Goal: Transaction & Acquisition: Purchase product/service

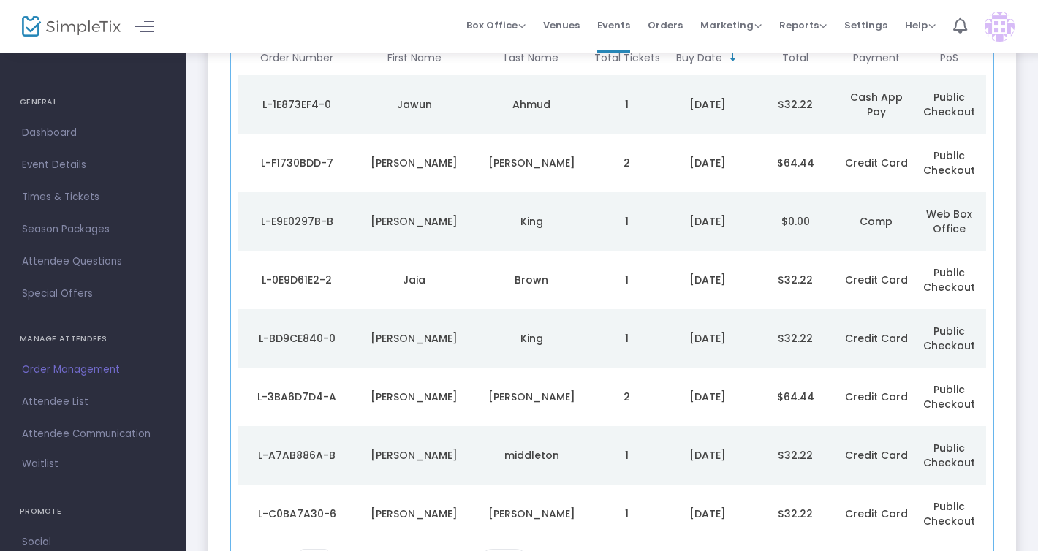
scroll to position [212, 0]
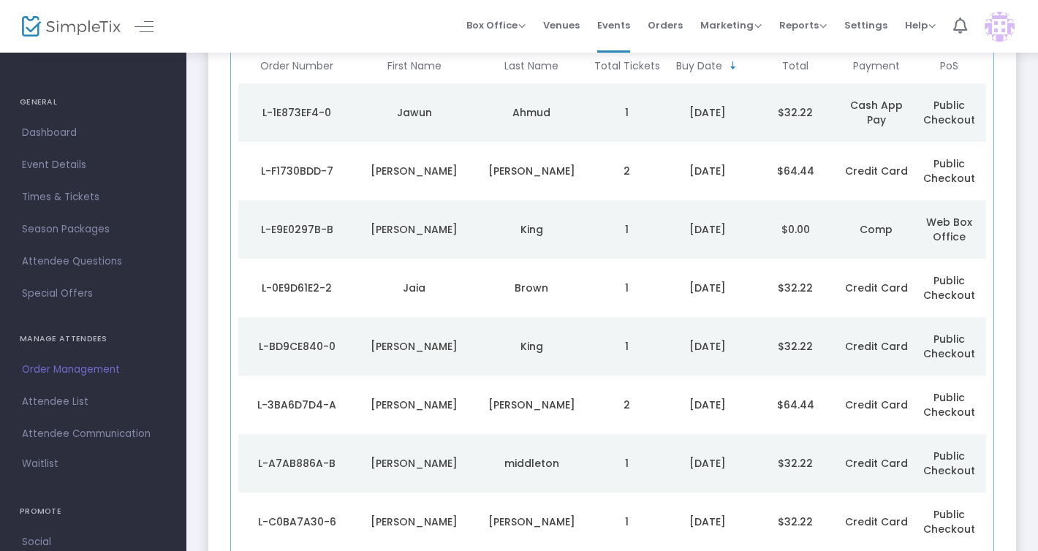
click at [729, 216] on td "[DATE]" at bounding box center [708, 229] width 88 height 59
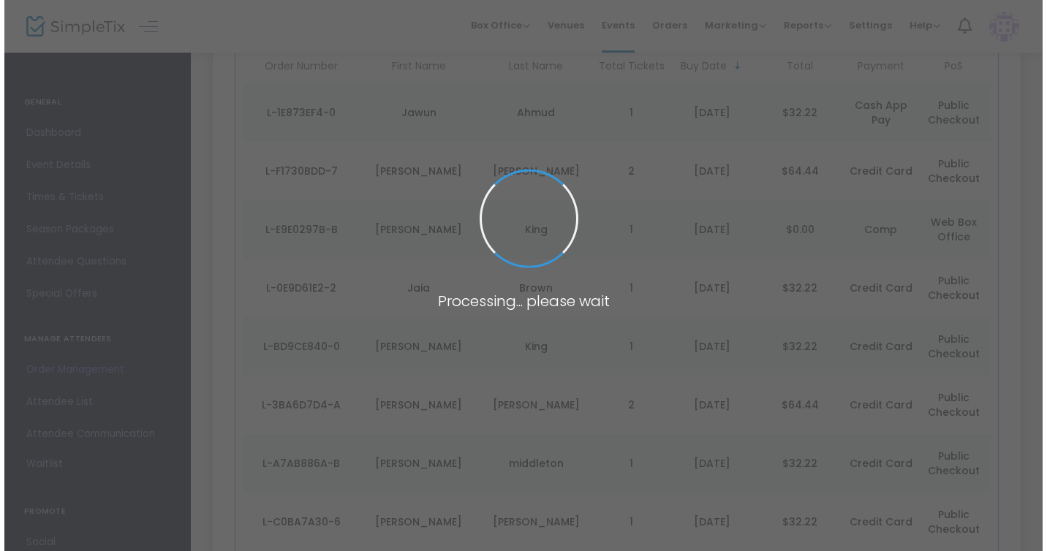
scroll to position [0, 0]
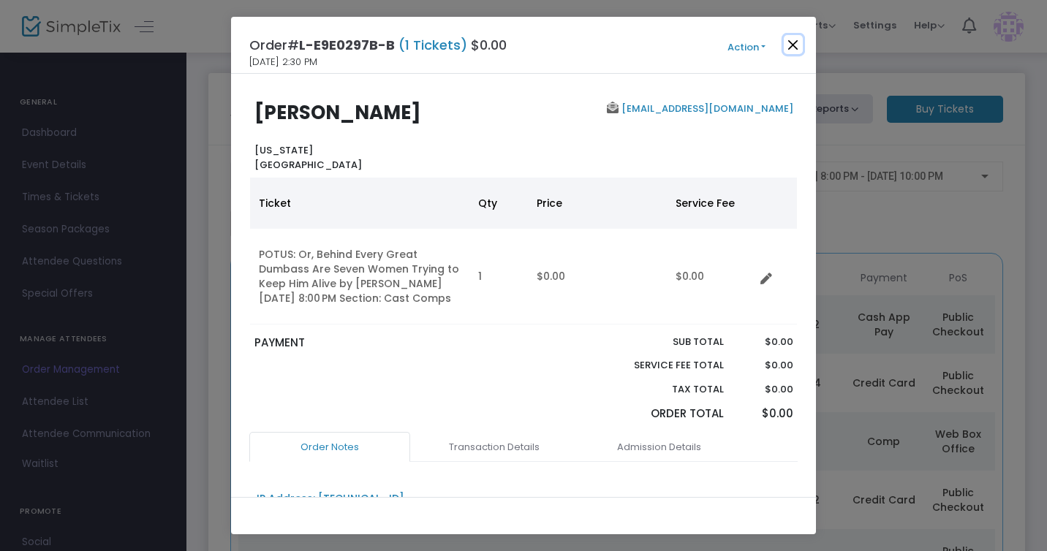
click at [796, 44] on button "Close" at bounding box center [793, 44] width 19 height 19
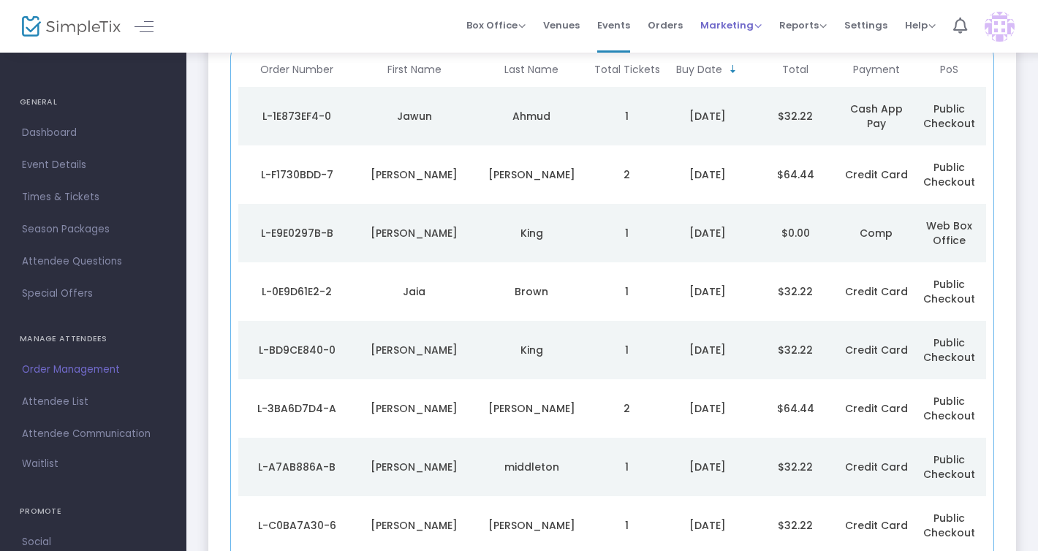
scroll to position [212, 0]
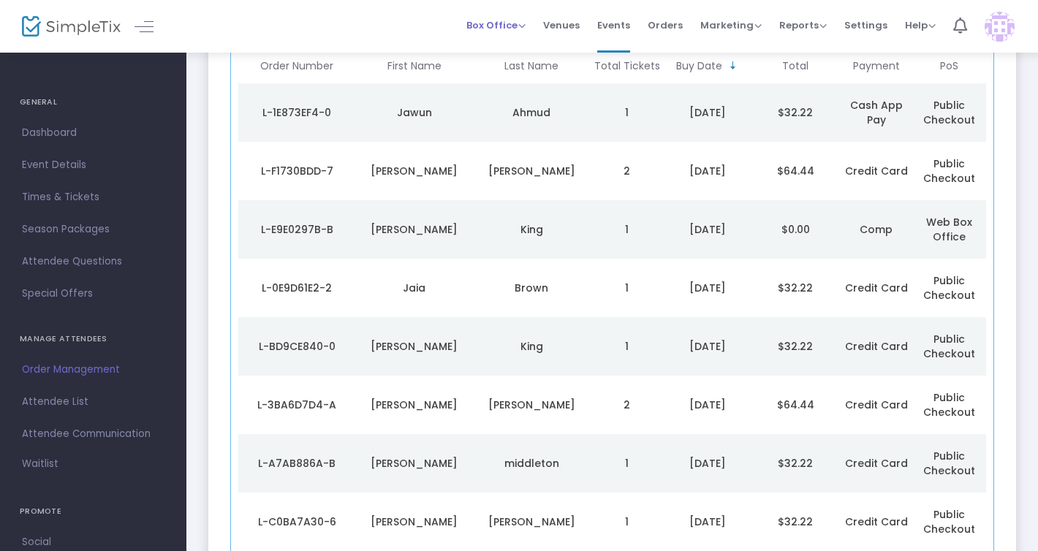
click at [521, 31] on div "Box Office Sell Tickets Bookings Sell Season Pass" at bounding box center [496, 25] width 59 height 15
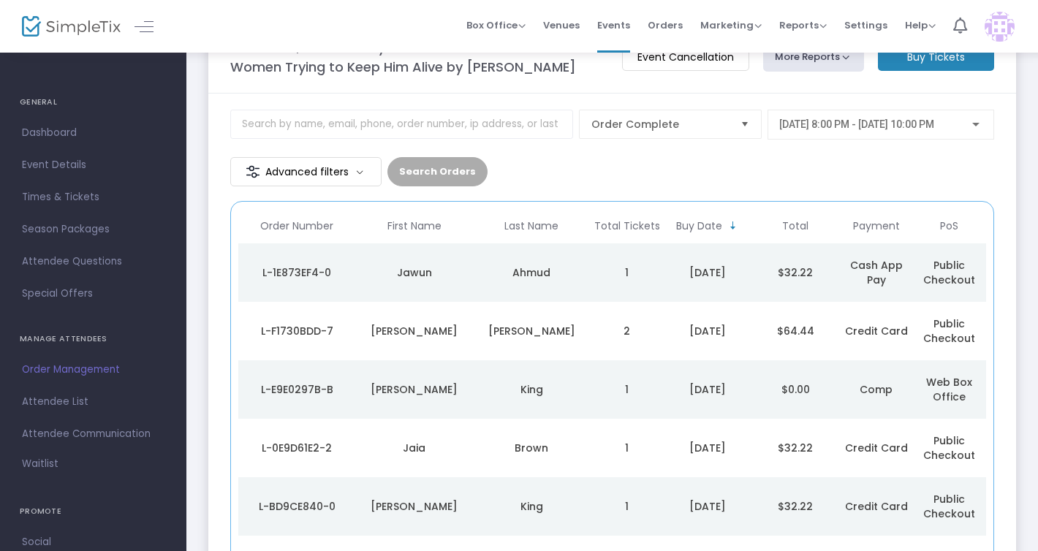
scroll to position [0, 0]
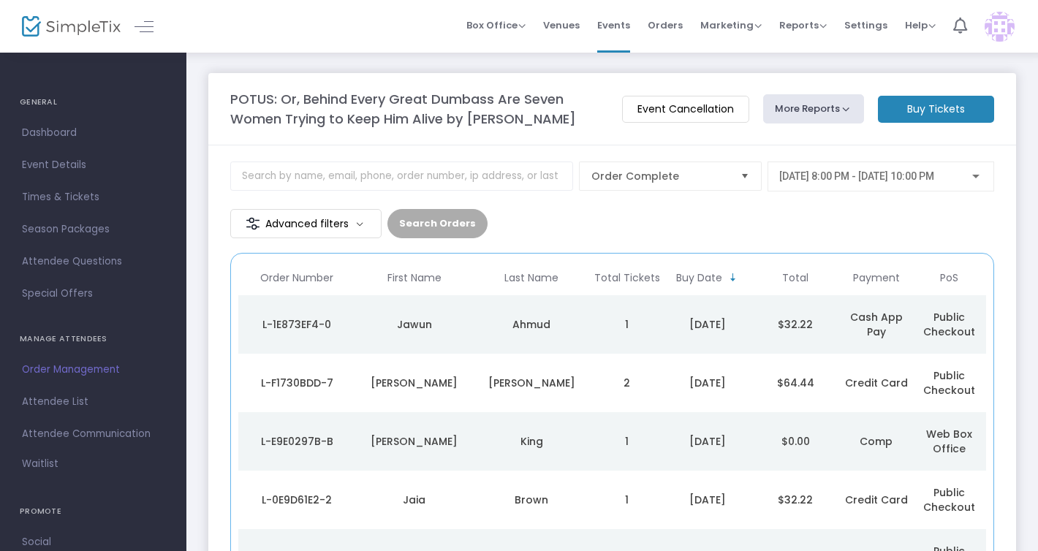
click at [893, 178] on span "[DATE] 8:00 PM - [DATE] 10:00 PM" at bounding box center [857, 176] width 155 height 12
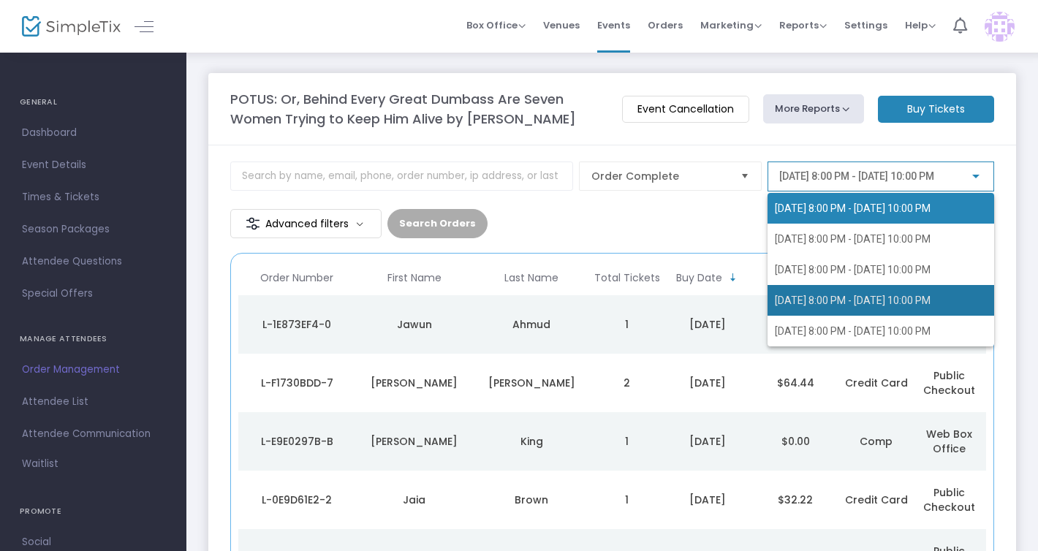
click at [823, 298] on span "[DATE] 8:00 PM - [DATE] 10:00 PM" at bounding box center [853, 301] width 156 height 12
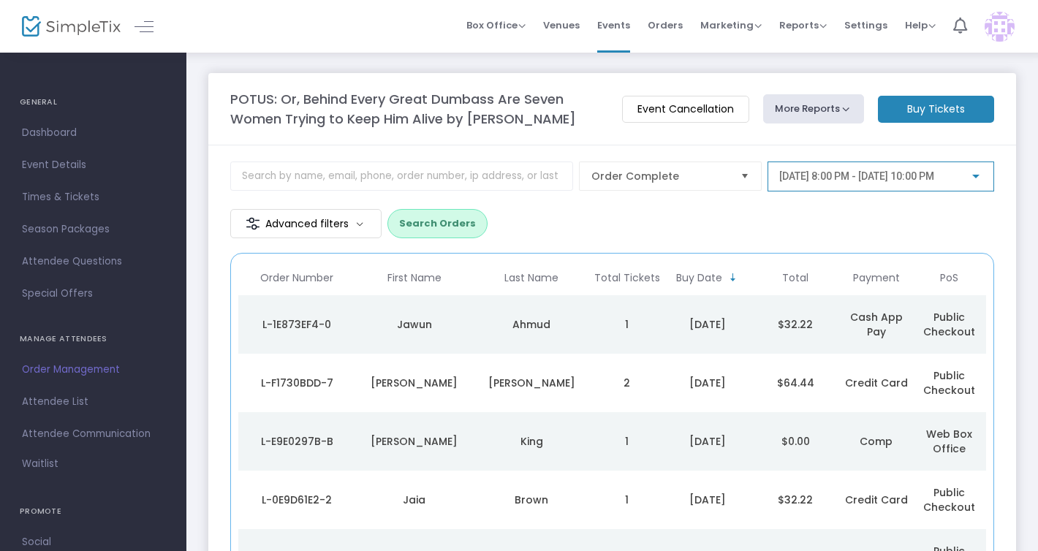
click at [439, 223] on button "Search Orders" at bounding box center [438, 223] width 100 height 29
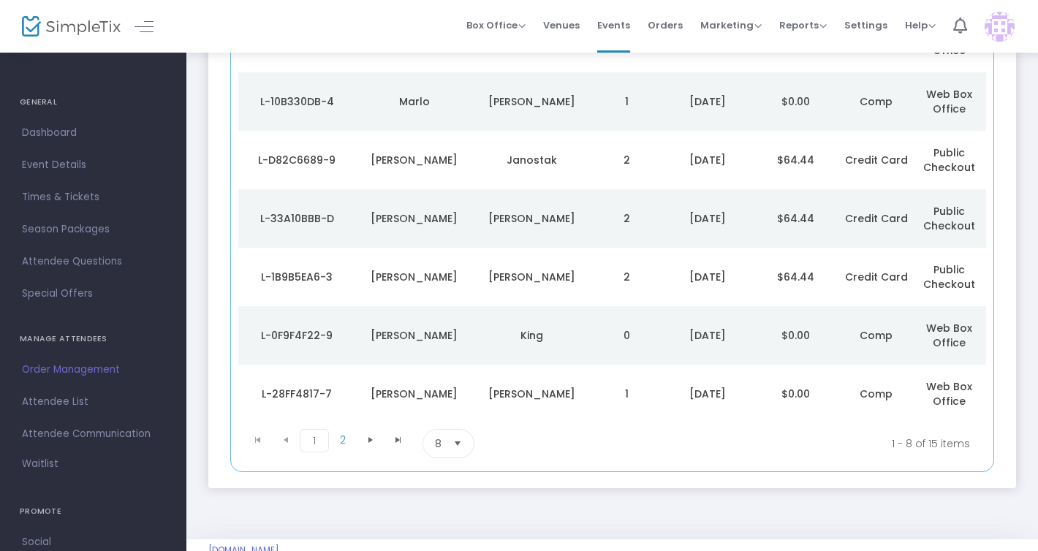
scroll to position [349, 0]
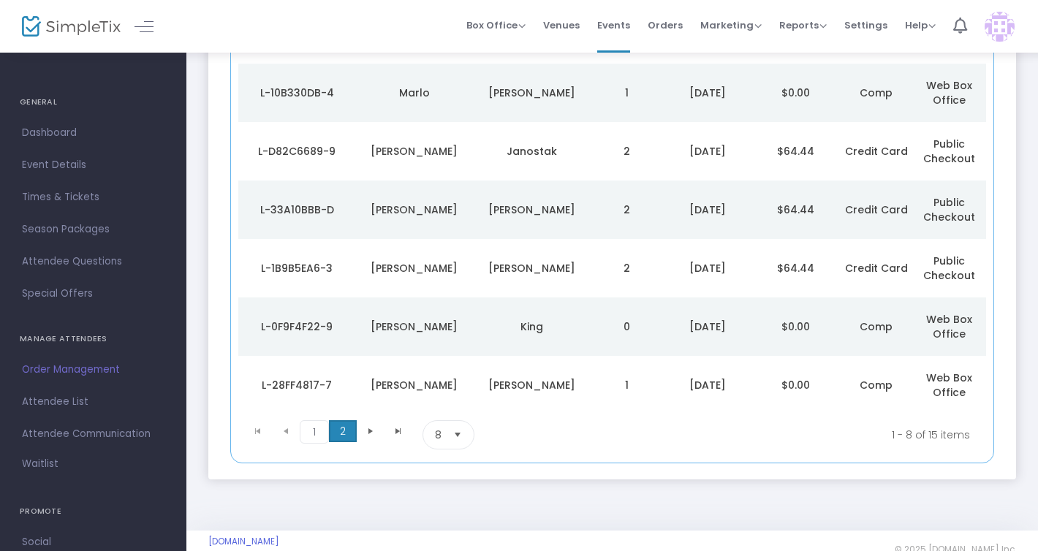
click at [339, 431] on span "2" at bounding box center [343, 431] width 28 height 22
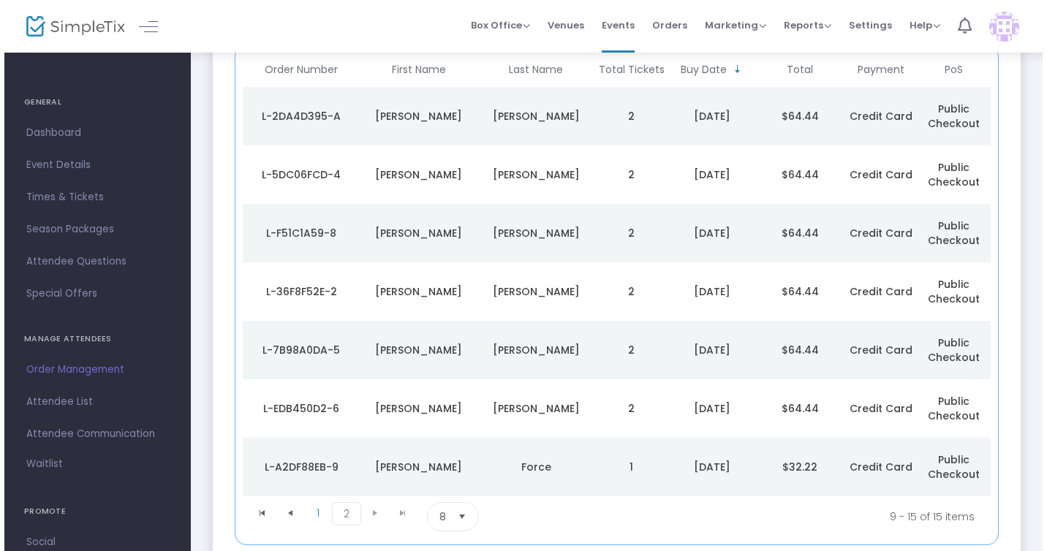
scroll to position [0, 0]
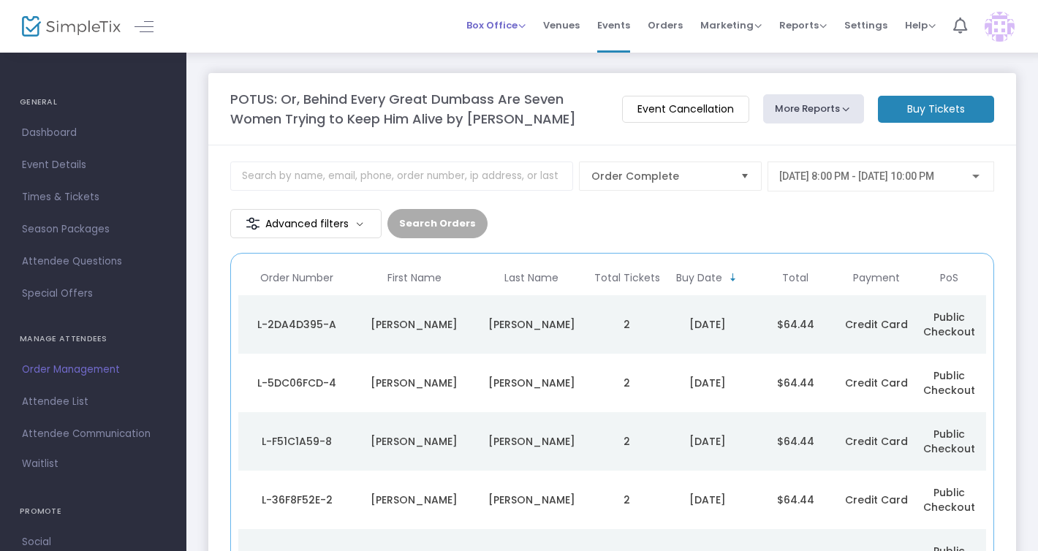
click at [493, 22] on span "Box Office" at bounding box center [496, 25] width 59 height 14
click at [505, 49] on li "Sell Tickets" at bounding box center [519, 49] width 105 height 29
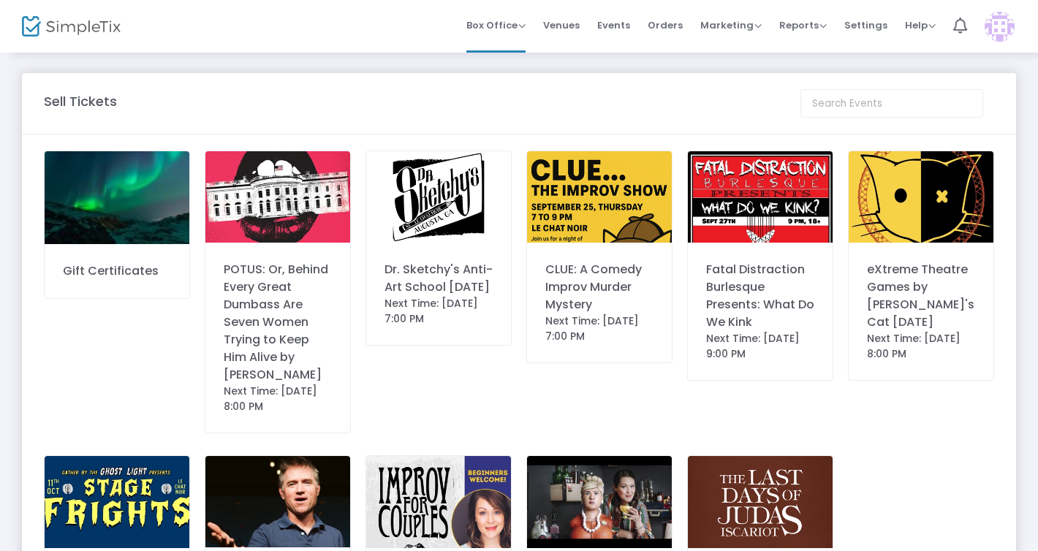
click at [266, 327] on div "POTUS: Or, Behind Every Great Dumbass Are Seven Women Trying to Keep Him Alive …" at bounding box center [278, 322] width 108 height 123
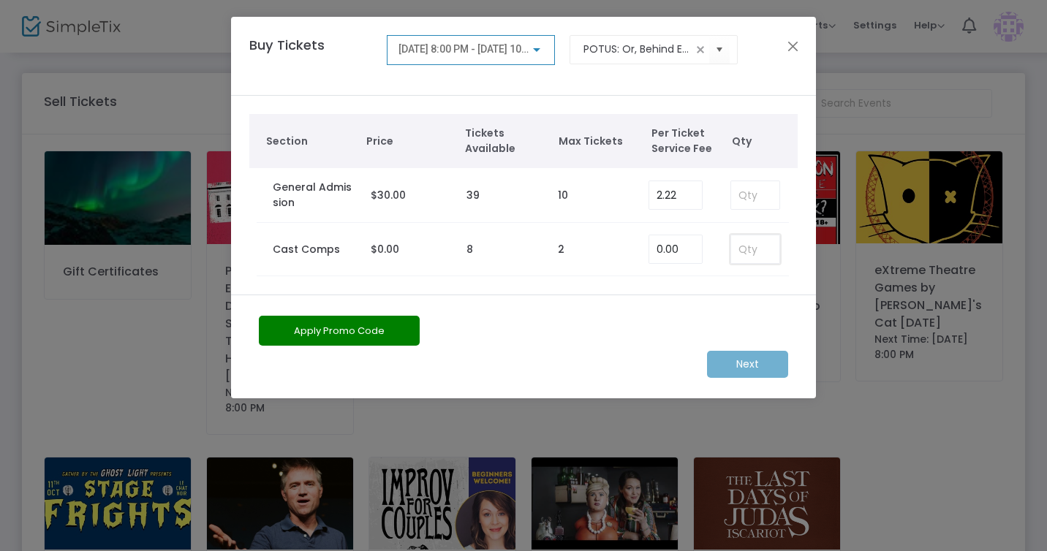
click at [755, 250] on input at bounding box center [755, 249] width 48 height 28
type input "1"
click at [747, 362] on m-button "Next" at bounding box center [747, 364] width 81 height 27
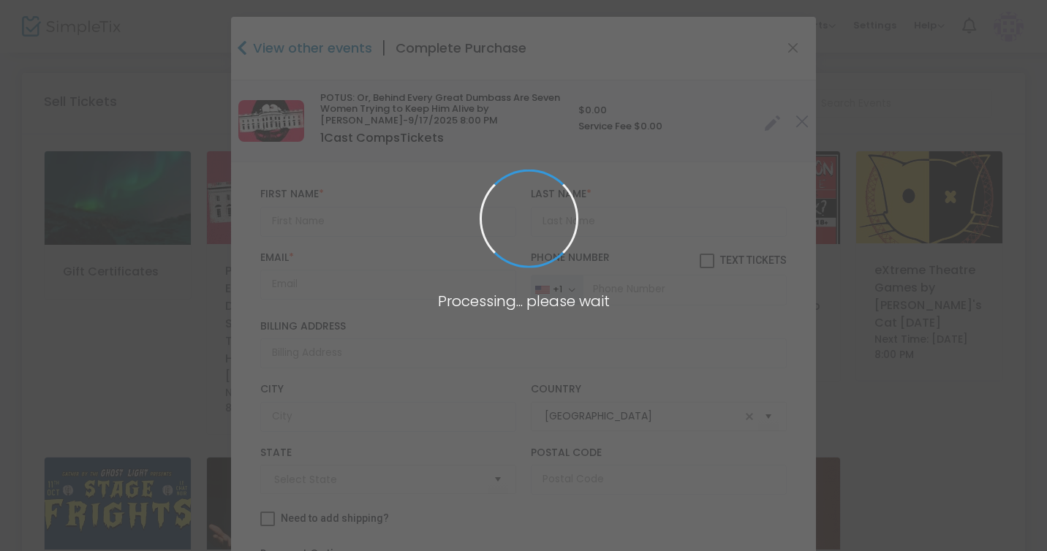
type input "[US_STATE]"
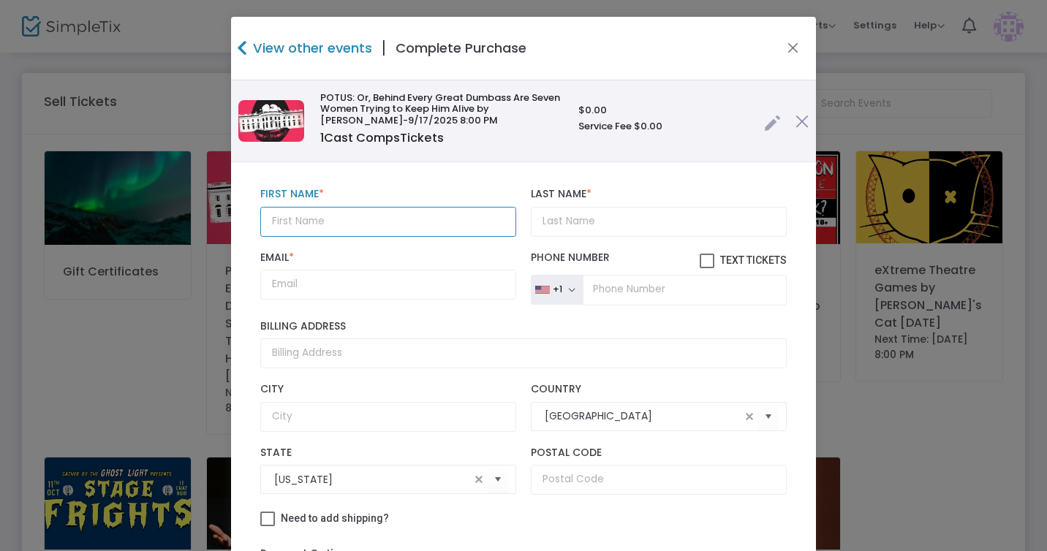
click at [305, 223] on input "text" at bounding box center [388, 222] width 256 height 30
type input "[PERSON_NAME]"
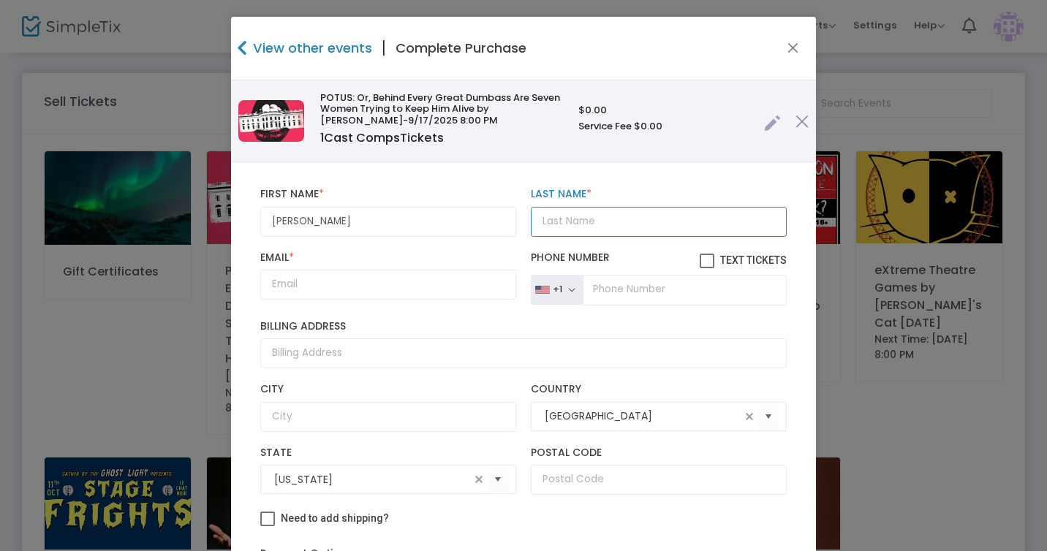
click at [607, 216] on input "Last Name *" at bounding box center [659, 222] width 256 height 30
type input "King"
click at [322, 286] on input "Email *" at bounding box center [388, 285] width 256 height 30
type input "[EMAIL_ADDRESS][DOMAIN_NAME]"
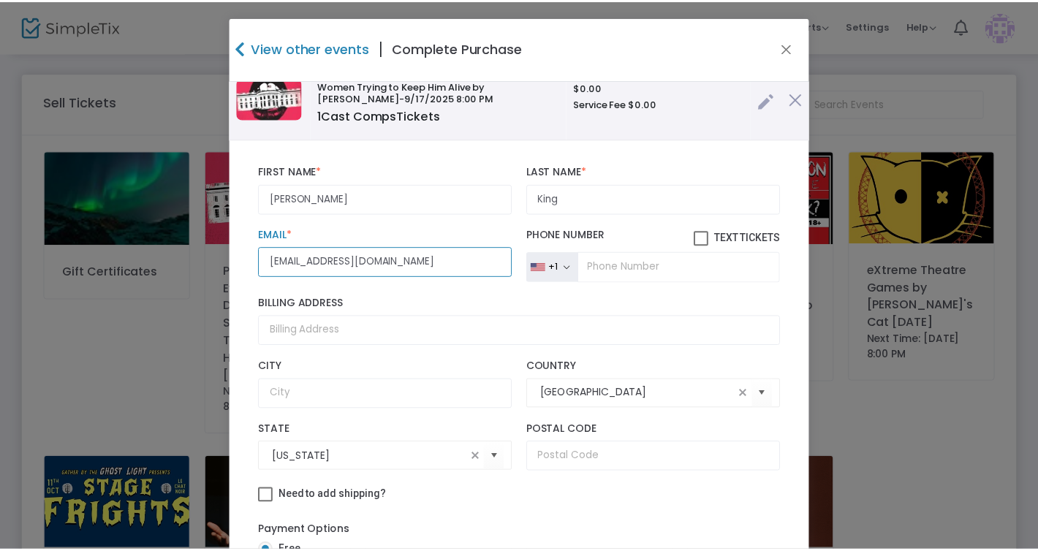
scroll to position [126, 0]
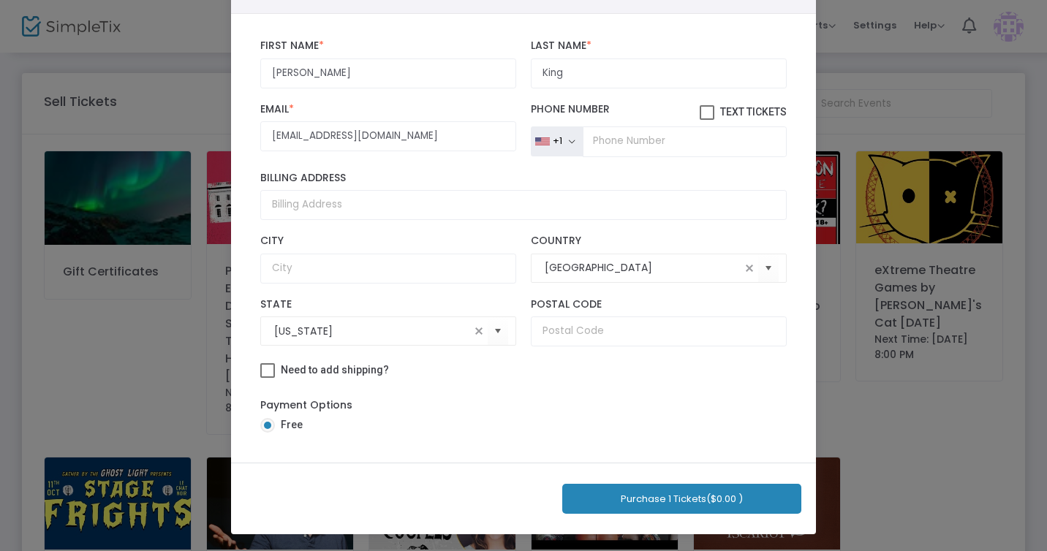
click at [674, 497] on button "Purchase 1 Tickets ($0.00 )" at bounding box center [681, 499] width 239 height 30
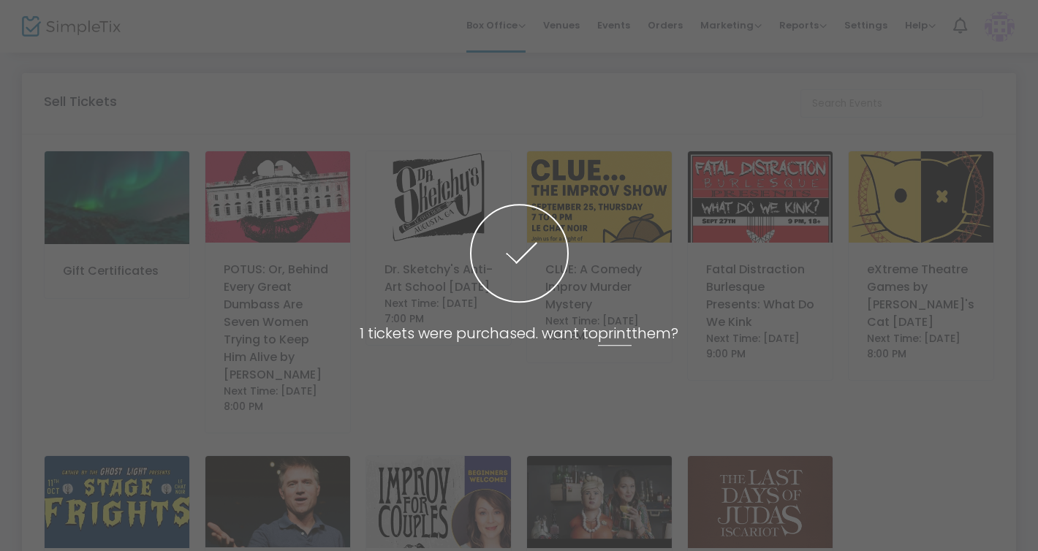
drag, startPoint x: 548, startPoint y: 104, endPoint x: 431, endPoint y: 124, distance: 119.5
click at [546, 105] on span at bounding box center [519, 275] width 1038 height 551
drag, startPoint x: 303, startPoint y: 113, endPoint x: 388, endPoint y: 154, distance: 94.9
click at [305, 115] on span at bounding box center [519, 275] width 1038 height 551
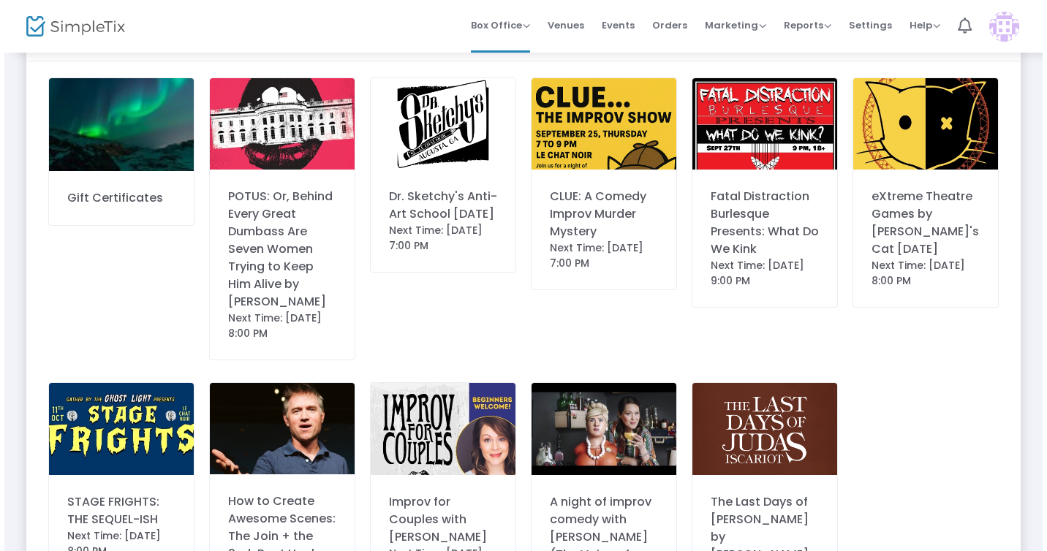
scroll to position [0, 0]
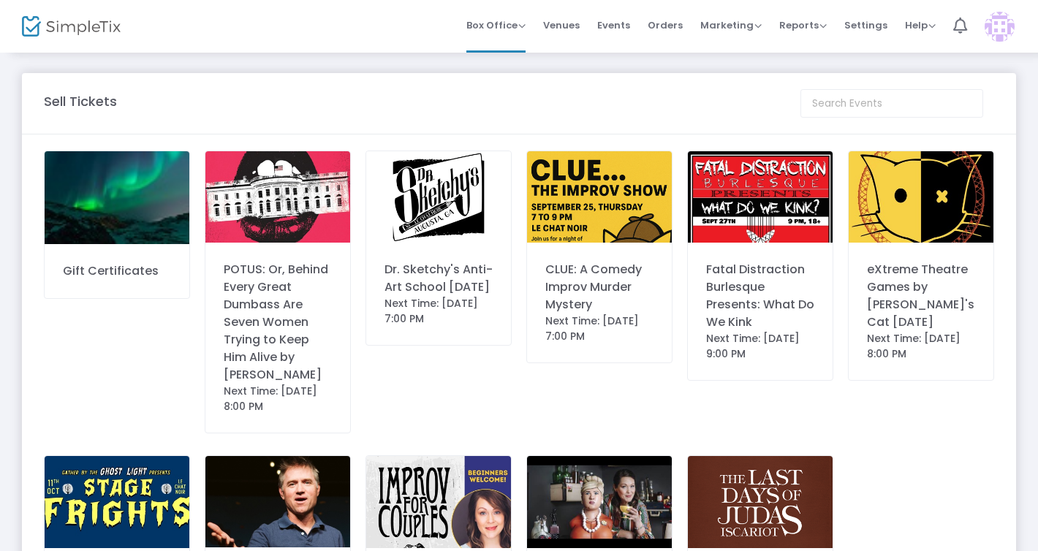
click at [263, 317] on div "POTUS: Or, Behind Every Great Dumbass Are Seven Women Trying to Keep Him Alive …" at bounding box center [278, 322] width 108 height 123
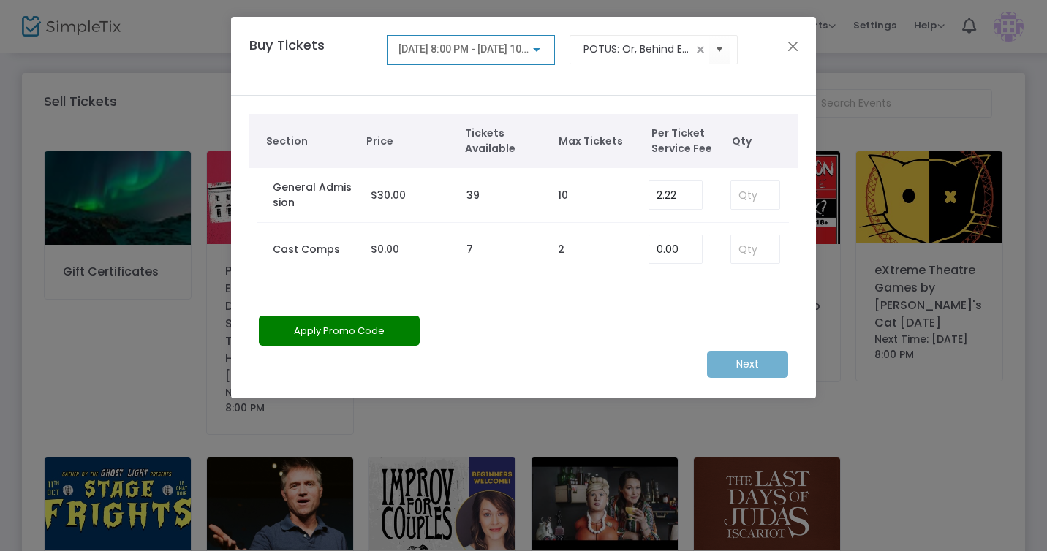
click at [540, 42] on div "[DATE] 8:00 PM - [DATE] 10:00 PM" at bounding box center [472, 46] width 146 height 27
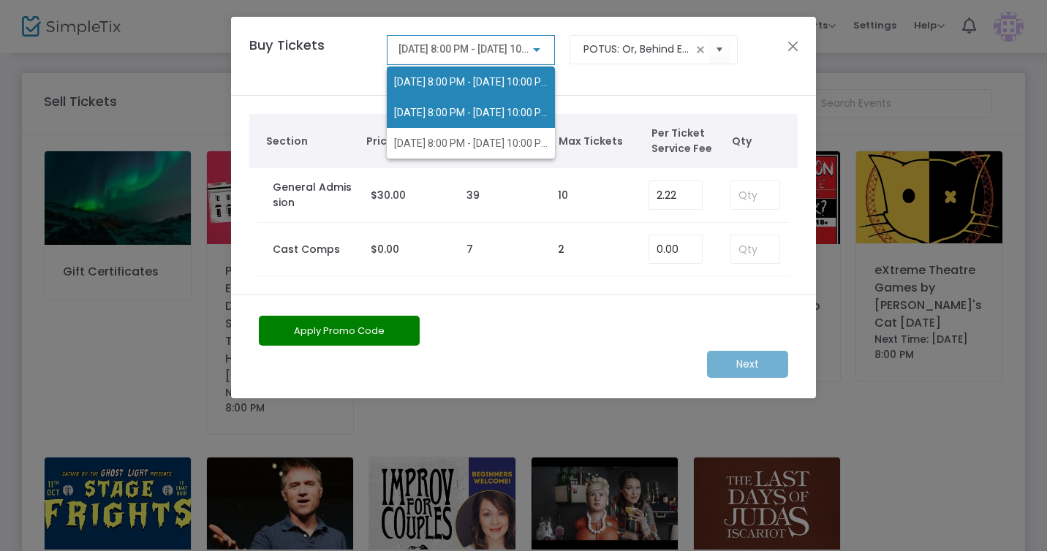
click at [456, 116] on span "[DATE] 8:00 PM - [DATE] 10:00 PM" at bounding box center [472, 113] width 156 height 12
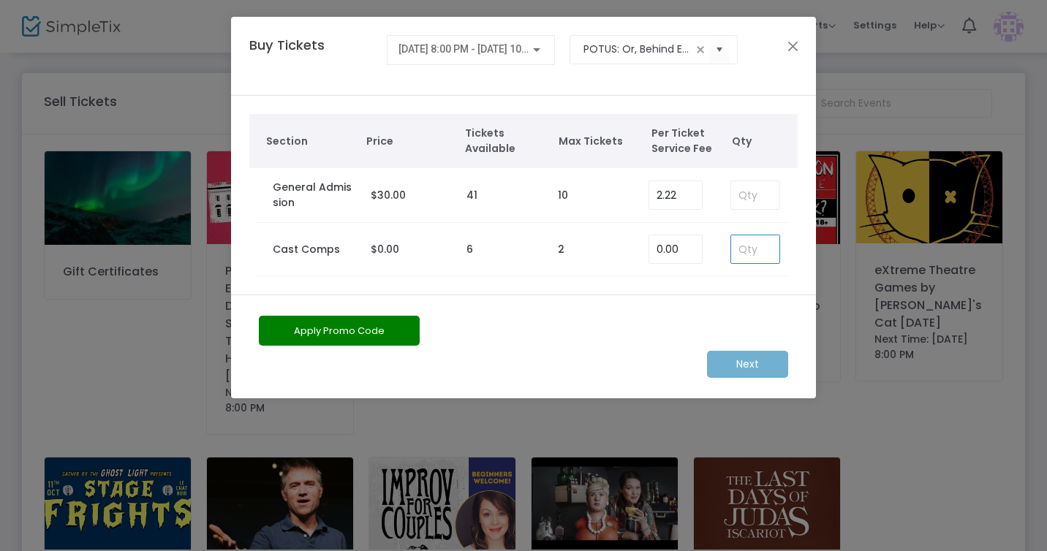
click at [766, 241] on input at bounding box center [755, 249] width 48 height 28
type input "0"
type input "1"
click at [741, 365] on m-button "Next" at bounding box center [747, 364] width 81 height 27
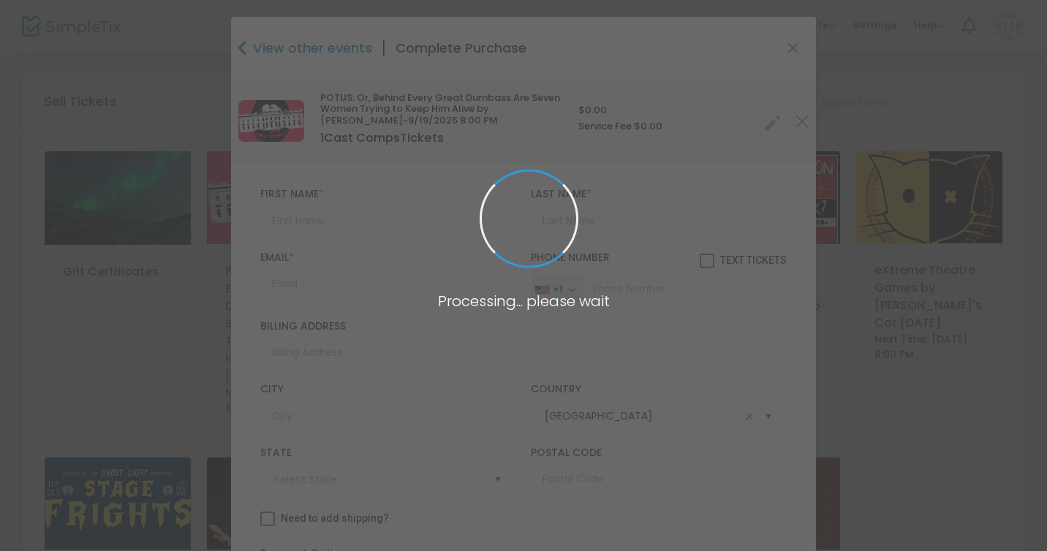
type input "[US_STATE]"
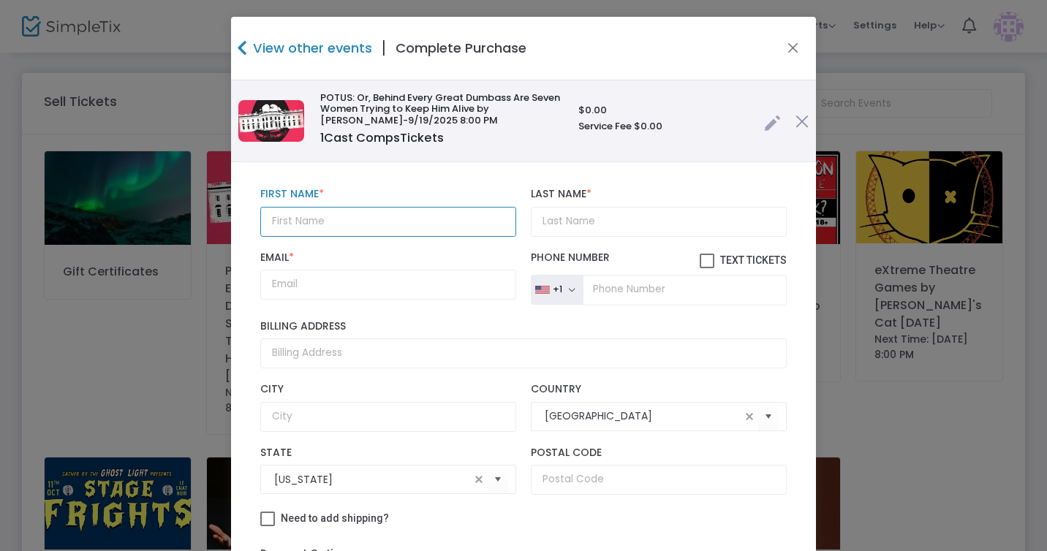
click at [292, 216] on input "text" at bounding box center [388, 222] width 256 height 30
type input "[PERSON_NAME]"
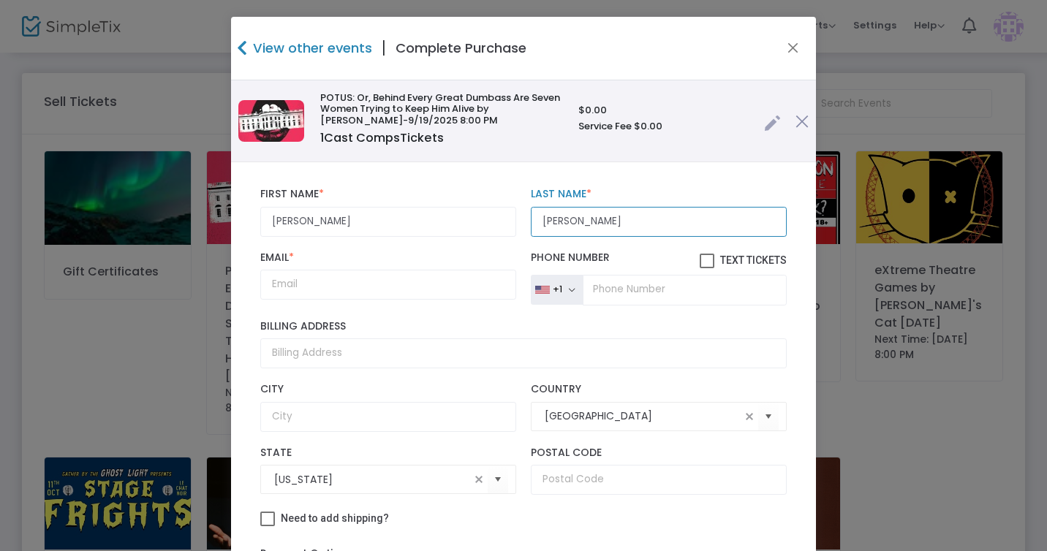
type input "[PERSON_NAME]"
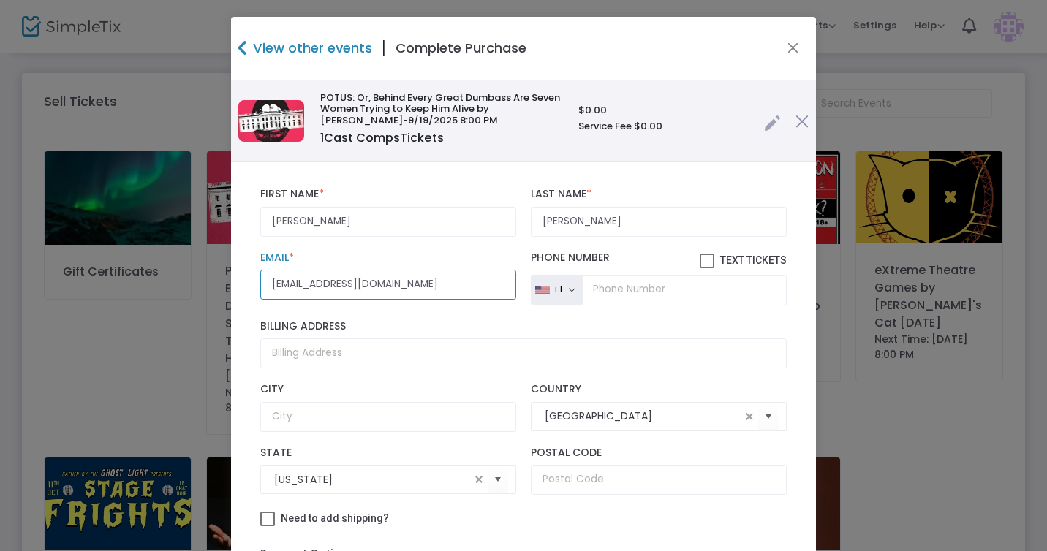
type input "[EMAIL_ADDRESS][DOMAIN_NAME]"
click at [657, 293] on input "tel" at bounding box center [685, 290] width 204 height 31
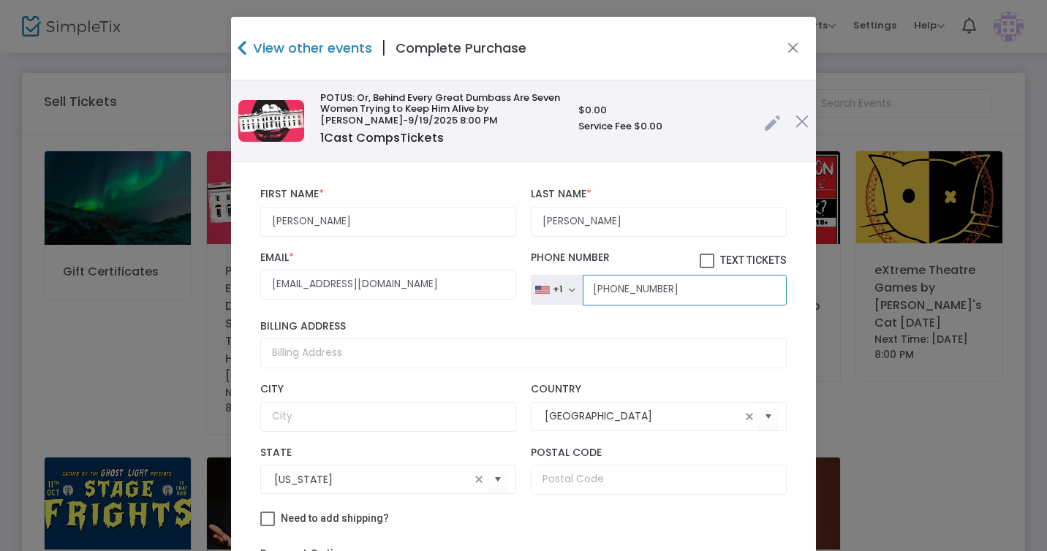
type input "[PHONE_NUMBER]"
drag, startPoint x: 491, startPoint y: 176, endPoint x: 508, endPoint y: 214, distance: 40.9
click at [491, 177] on div "[PERSON_NAME] First Name * First Name is required. [PERSON_NAME] Last Name * La…" at bounding box center [523, 387] width 585 height 450
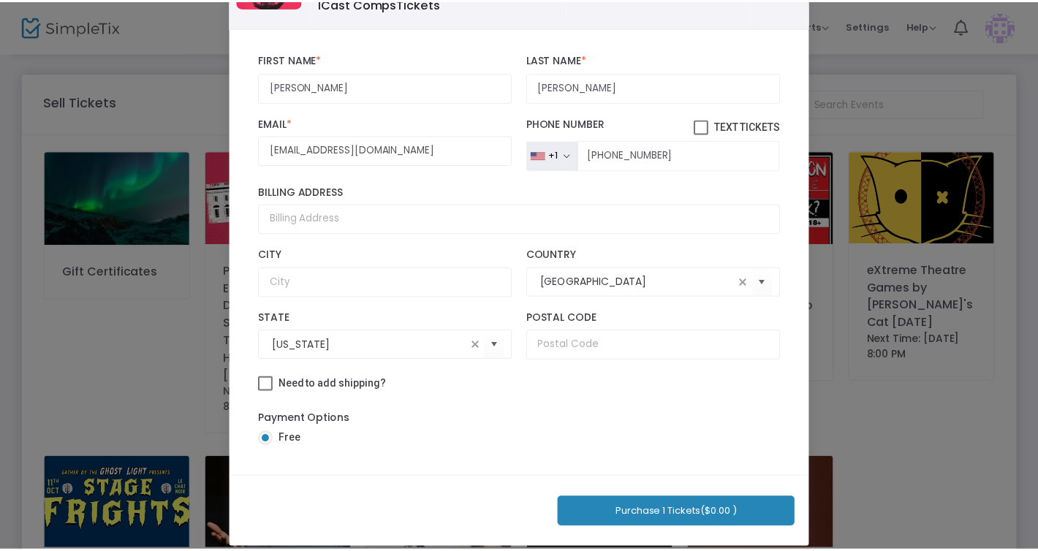
scroll to position [126, 0]
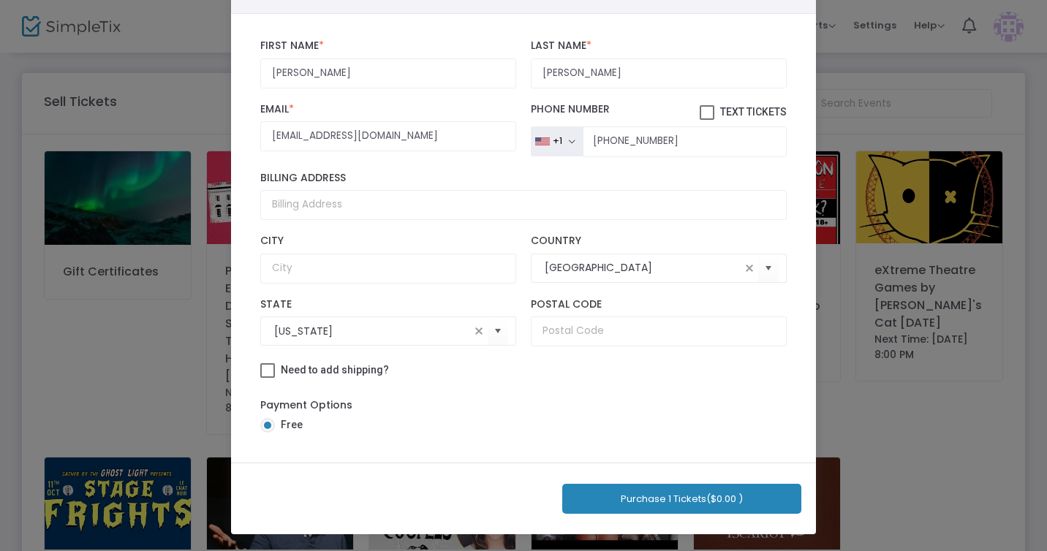
click at [681, 495] on button "Purchase 1 Tickets ($0.00 )" at bounding box center [681, 499] width 239 height 30
